Goal: Use online tool/utility

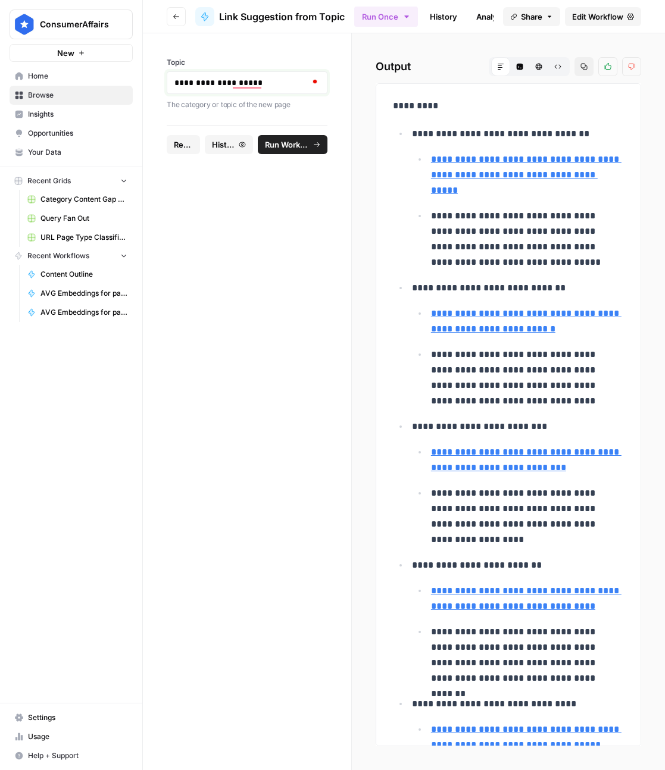
click at [267, 87] on p "**********" at bounding box center [246, 83] width 145 height 12
click at [281, 135] on button "Run Workflow" at bounding box center [292, 144] width 69 height 19
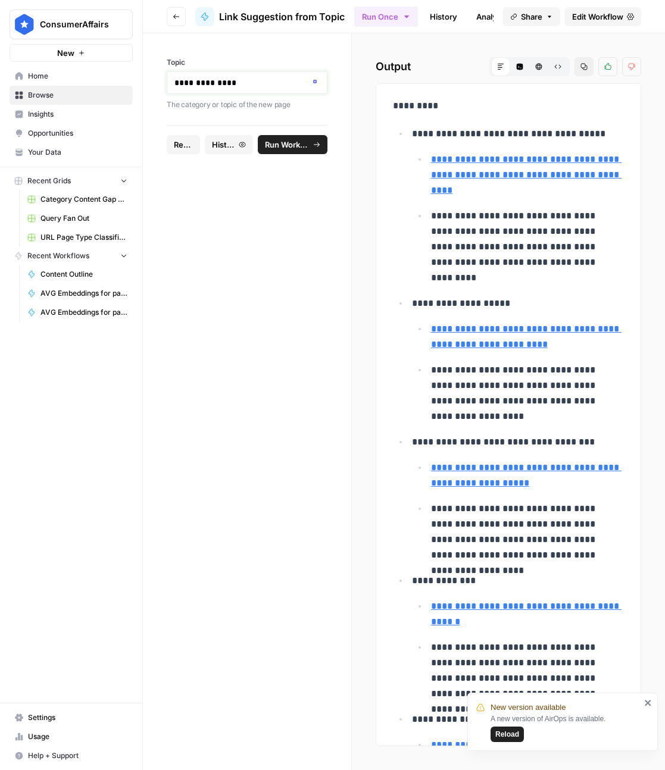
click at [244, 81] on p "**********" at bounding box center [246, 83] width 145 height 12
click at [277, 152] on button "Run Workflow" at bounding box center [292, 144] width 69 height 19
